Goal: Consume media (video, audio): Watch videos, listen to music or podcasts

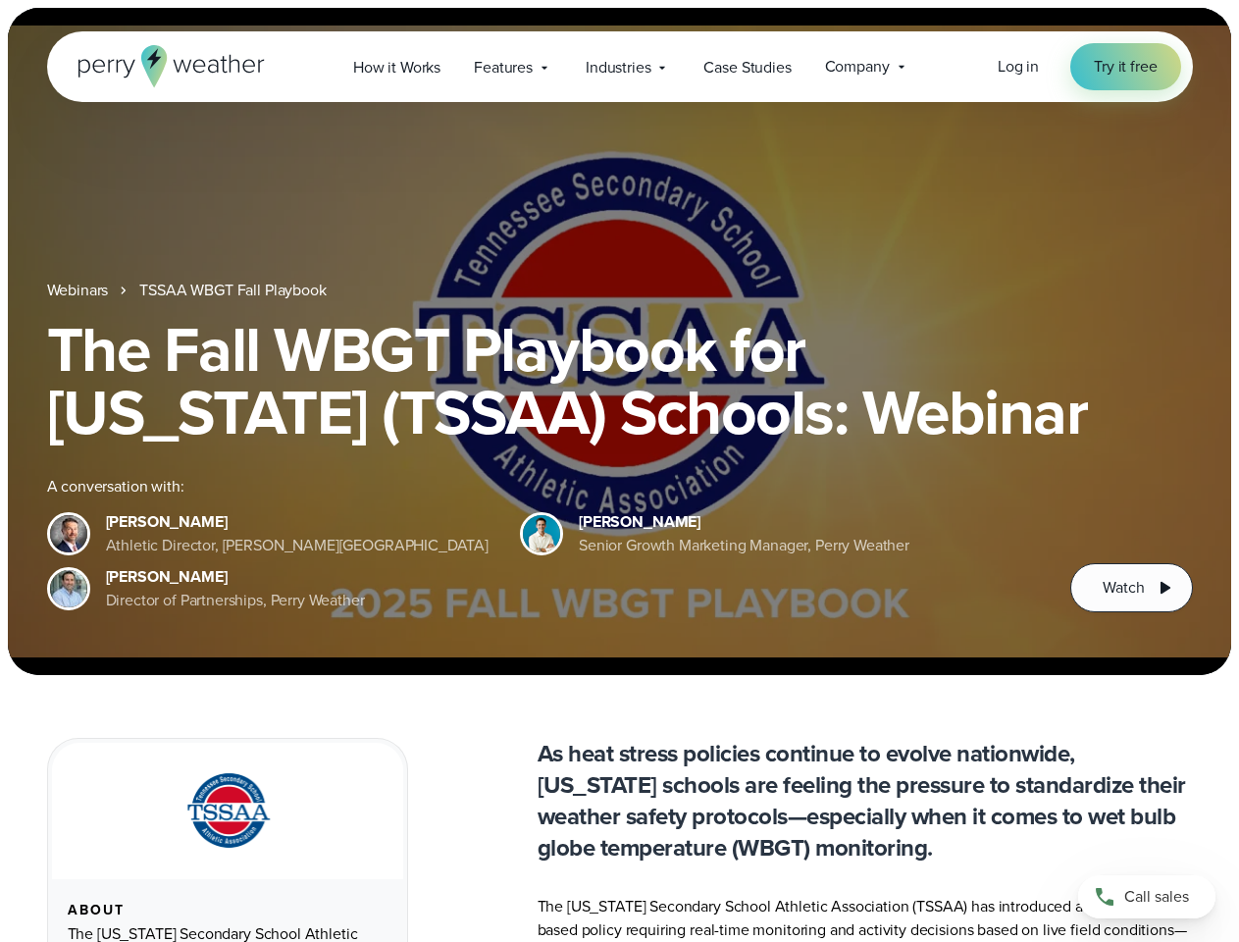
click at [619, 471] on div "The Fall WBGT Playbook for [US_STATE] (TSSAA) Schools: Webinar A conversation w…" at bounding box center [620, 465] width 1146 height 294
click at [619, 67] on span "Industries" at bounding box center [618, 68] width 65 height 24
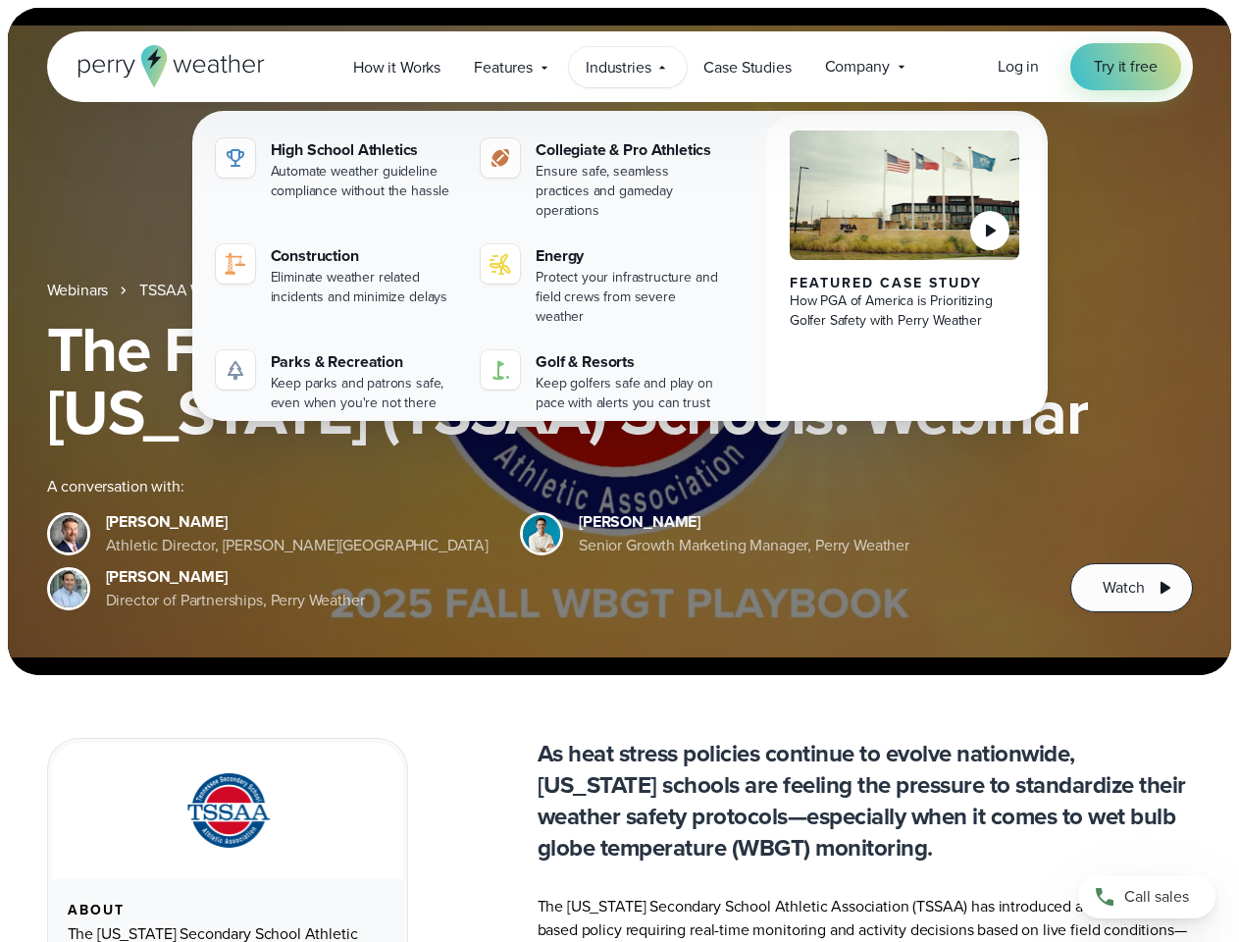
click at [619, 342] on h1 "The Fall WBGT Playbook for [US_STATE] (TSSAA) Schools: Webinar" at bounding box center [620, 381] width 1146 height 126
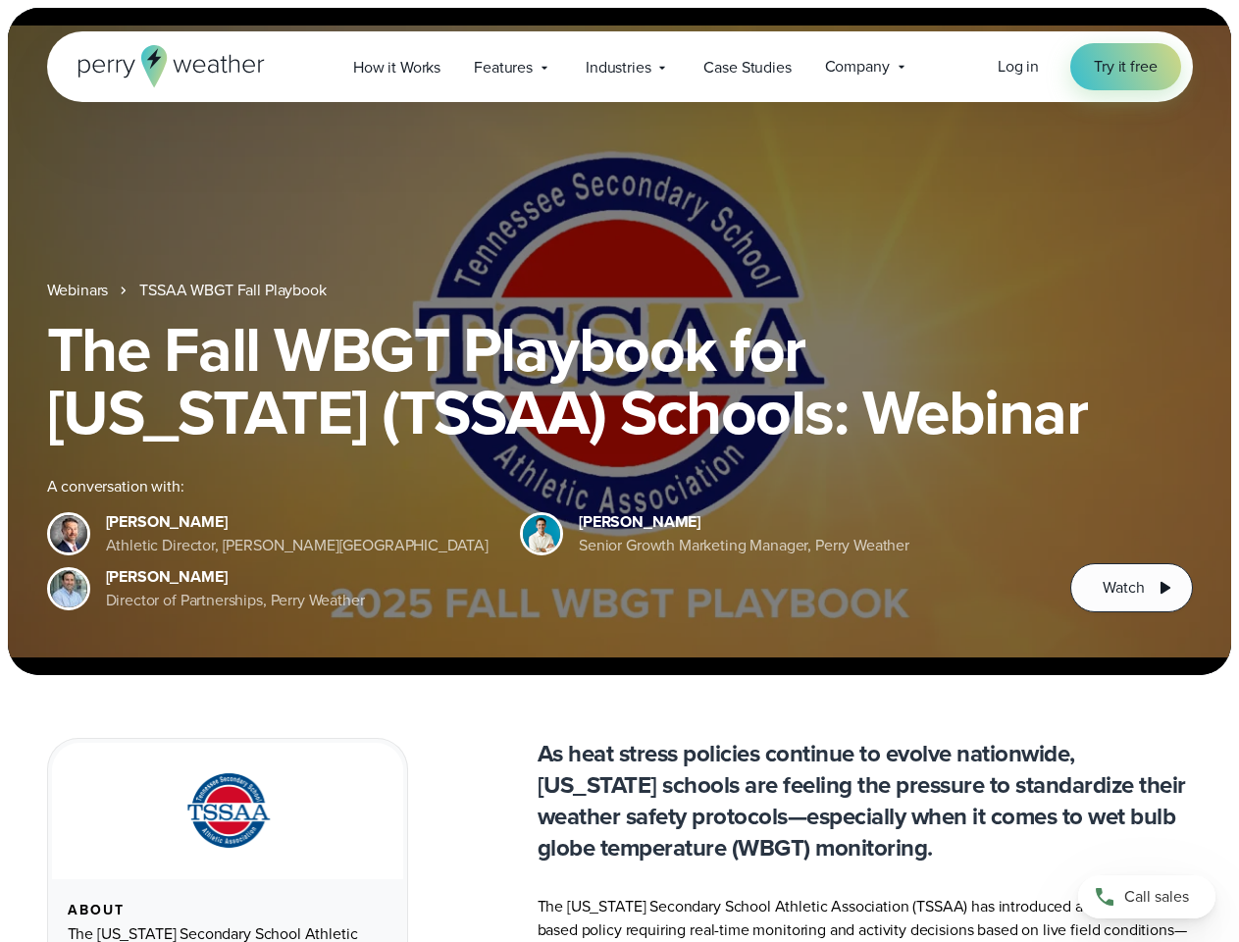
click at [235, 290] on link "TSSAA WBGT Fall Playbook" at bounding box center [232, 291] width 186 height 24
click at [1131, 588] on span "Watch" at bounding box center [1123, 588] width 41 height 24
